Goal: Task Accomplishment & Management: Complete application form

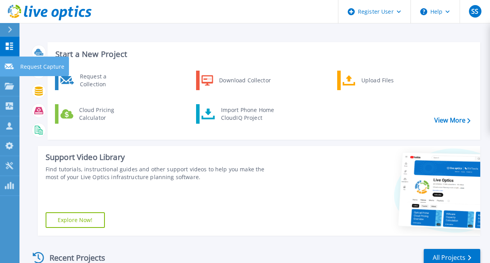
click at [31, 65] on p "Request Capture" at bounding box center [42, 67] width 44 height 20
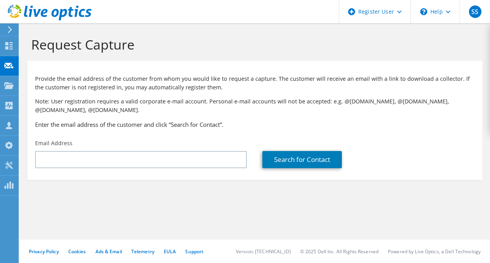
click at [77, 150] on div "Email Address" at bounding box center [140, 153] width 227 height 37
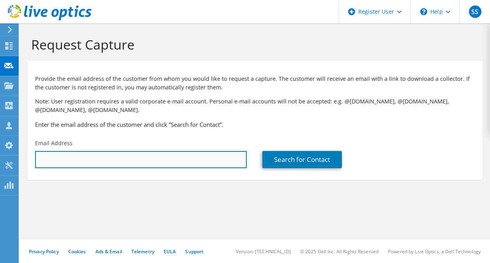
click at [79, 162] on input "text" at bounding box center [141, 159] width 212 height 17
paste input "[PERSON_NAME][EMAIL_ADDRESS][DOMAIN_NAME]"
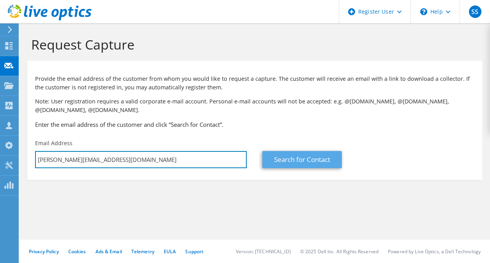
type input "[PERSON_NAME][EMAIL_ADDRESS][DOMAIN_NAME]"
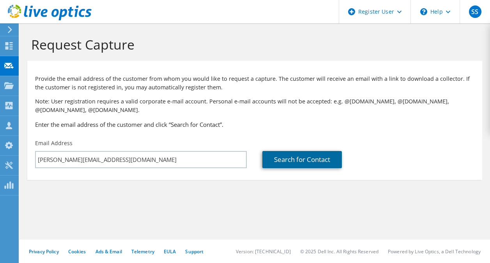
click at [301, 160] on link "Search for Contact" at bounding box center [302, 159] width 80 height 17
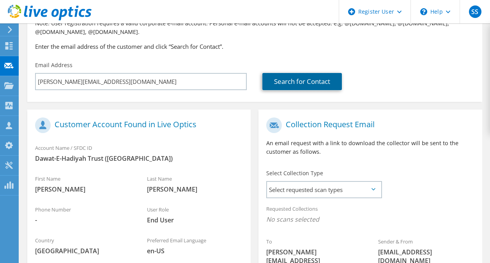
scroll to position [156, 0]
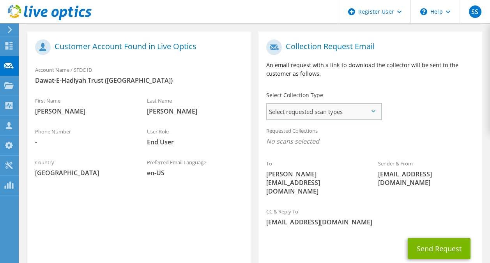
click at [321, 113] on span "Select requested scan types" at bounding box center [324, 112] width 114 height 16
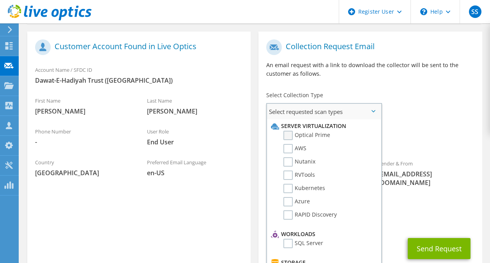
click at [285, 134] on label "Optical Prime" at bounding box center [306, 135] width 47 height 9
click at [0, 0] on input "Optical Prime" at bounding box center [0, 0] width 0 height 0
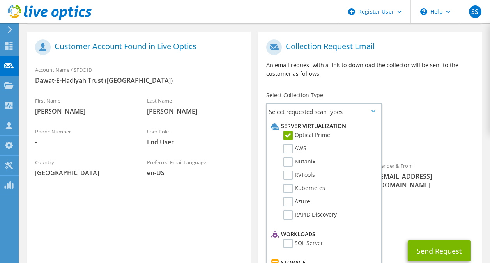
click at [431, 123] on div "Requested Collections No scans selected Optical Prime" at bounding box center [369, 137] width 223 height 31
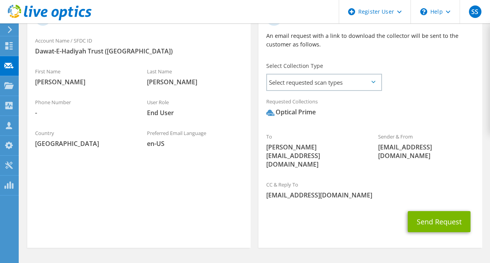
scroll to position [192, 0]
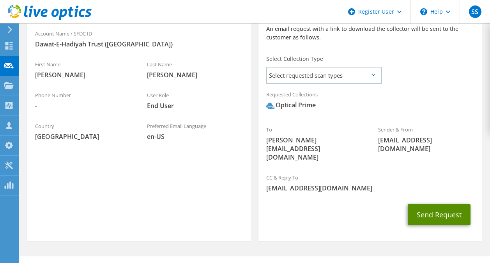
click at [439, 204] on button "Send Request" at bounding box center [439, 214] width 63 height 21
